Goal: Task Accomplishment & Management: Complete application form

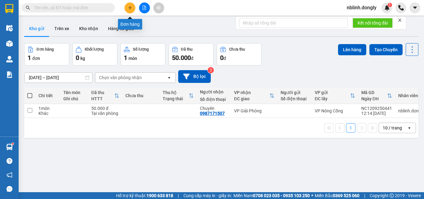
click at [129, 10] on button at bounding box center [129, 7] width 11 height 11
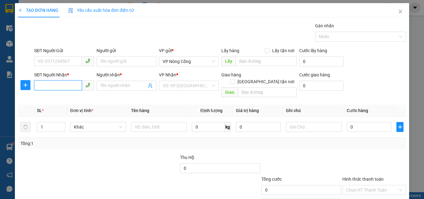
click at [68, 87] on input "SĐT Người Nhận *" at bounding box center [58, 85] width 48 height 10
type input "0394572321"
click at [118, 86] on input "Người nhận *" at bounding box center [123, 85] width 46 height 7
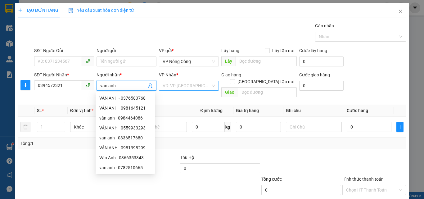
type input "van anh"
click at [190, 85] on input "search" at bounding box center [186, 85] width 48 height 9
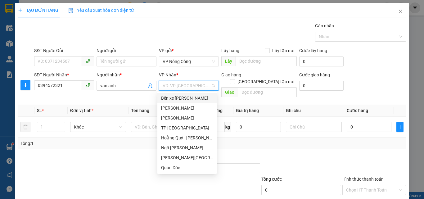
click at [183, 99] on div "Bến xe [PERSON_NAME]" at bounding box center [187, 98] width 52 height 7
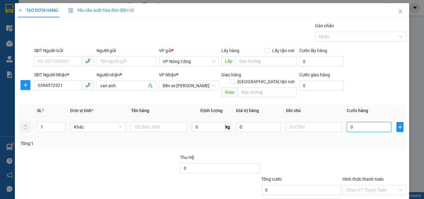
click at [364, 122] on input "0" at bounding box center [368, 127] width 45 height 10
type input "4"
type input "40"
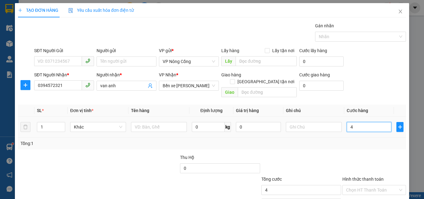
type input "40"
type input "40.000"
click at [362, 176] on label "Hình thức thanh toán" at bounding box center [362, 178] width 41 height 5
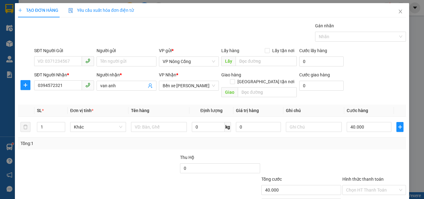
click at [362, 185] on input "Hình thức thanh toán" at bounding box center [372, 189] width 52 height 9
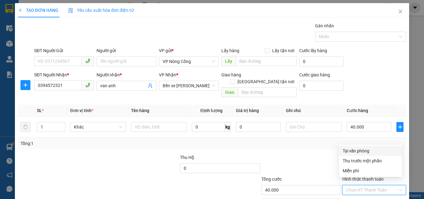
click at [363, 149] on div "Tại văn phòng" at bounding box center [369, 150] width 55 height 7
type input "0"
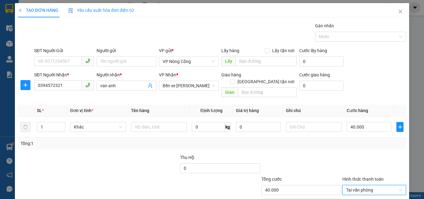
scroll to position [31, 0]
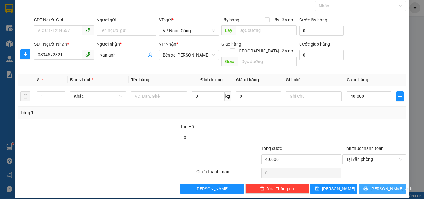
click at [374, 185] on span "[PERSON_NAME] và In" at bounding box center [391, 188] width 43 height 7
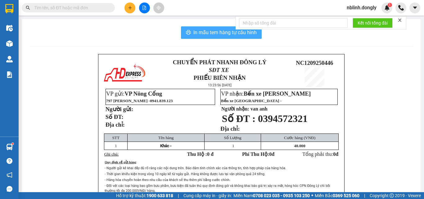
click at [227, 33] on span "In mẫu tem hàng tự cấu hình" at bounding box center [224, 33] width 63 height 8
